Goal: Task Accomplishment & Management: Manage account settings

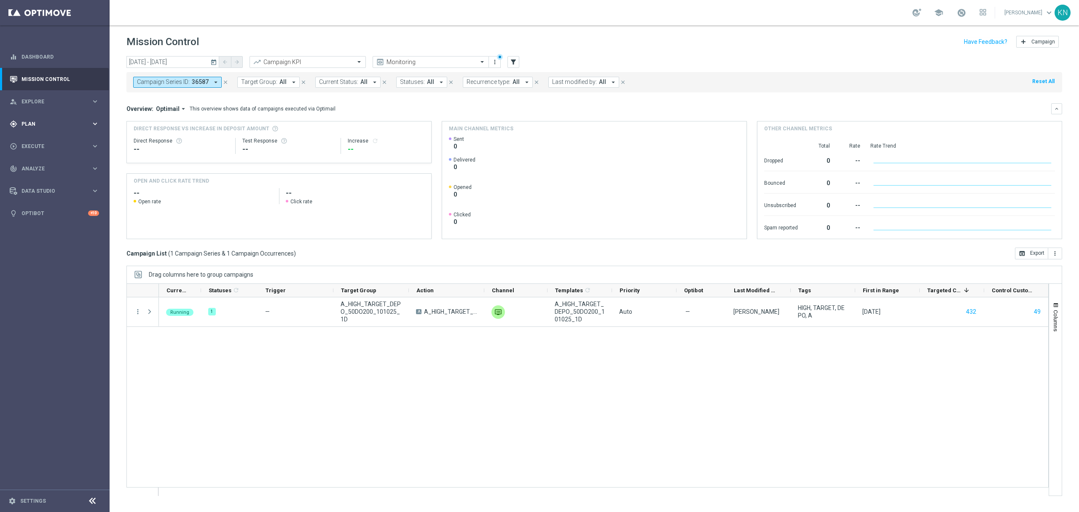
click at [40, 122] on span "Plan" at bounding box center [56, 123] width 70 height 5
click at [37, 142] on link "Target Groups" at bounding box center [55, 141] width 66 height 7
